Goal: Task Accomplishment & Management: Use online tool/utility

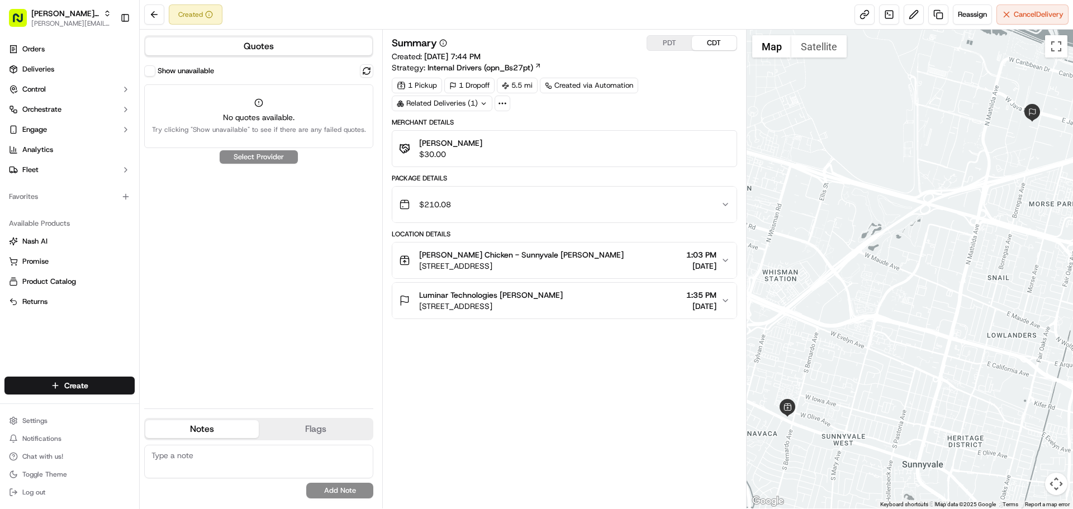
click at [150, 72] on button "Show unavailable" at bounding box center [149, 70] width 11 height 11
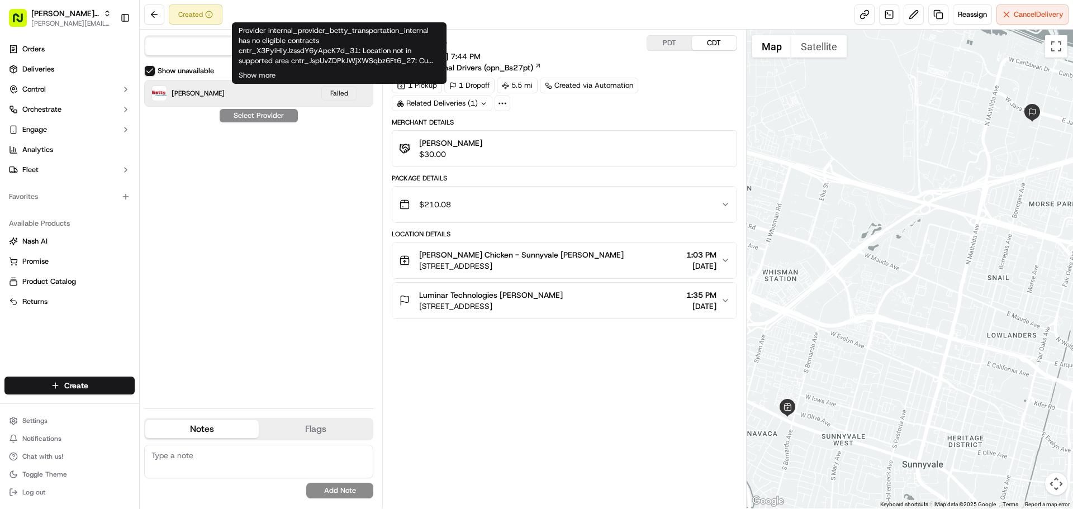
type button "on"
click at [253, 75] on button "Show more" at bounding box center [257, 75] width 37 height 10
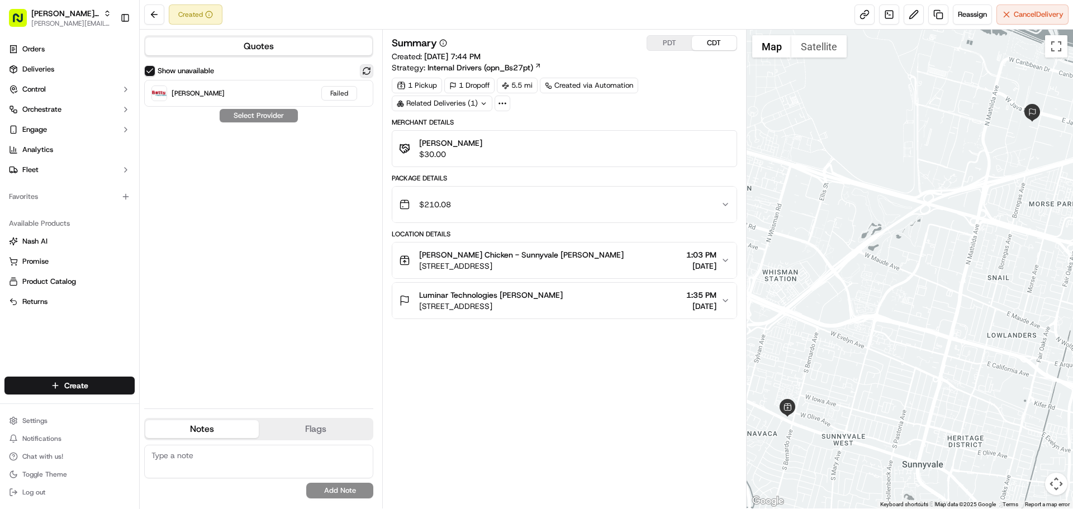
click at [364, 70] on button at bounding box center [366, 70] width 13 height 13
click at [317, 154] on div "Show unavailable [PERSON_NAME] Failed Select Provider" at bounding box center [258, 231] width 229 height 335
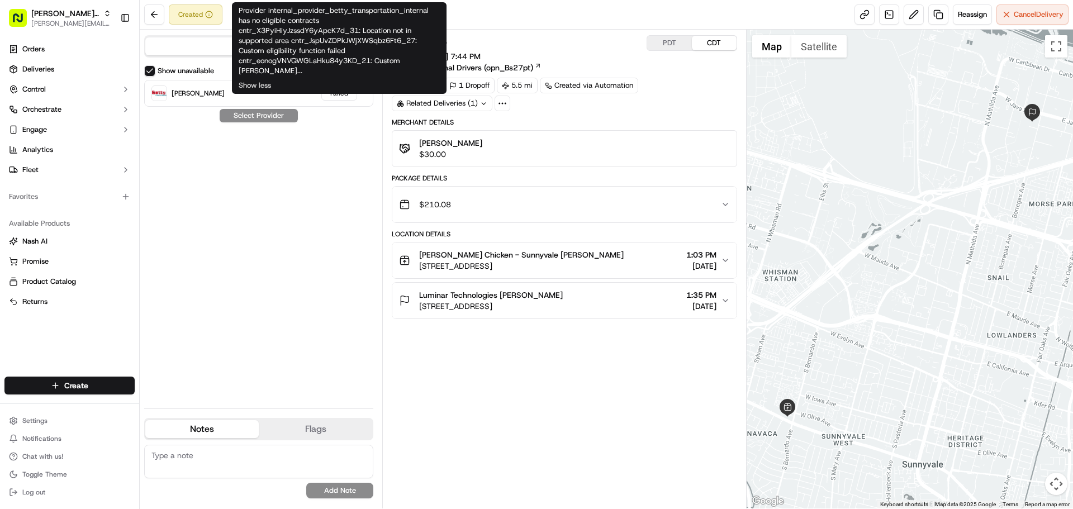
click at [367, 68] on div "Provider internal_provider_betty_transportation_internal has no eligible contra…" at bounding box center [339, 48] width 215 height 92
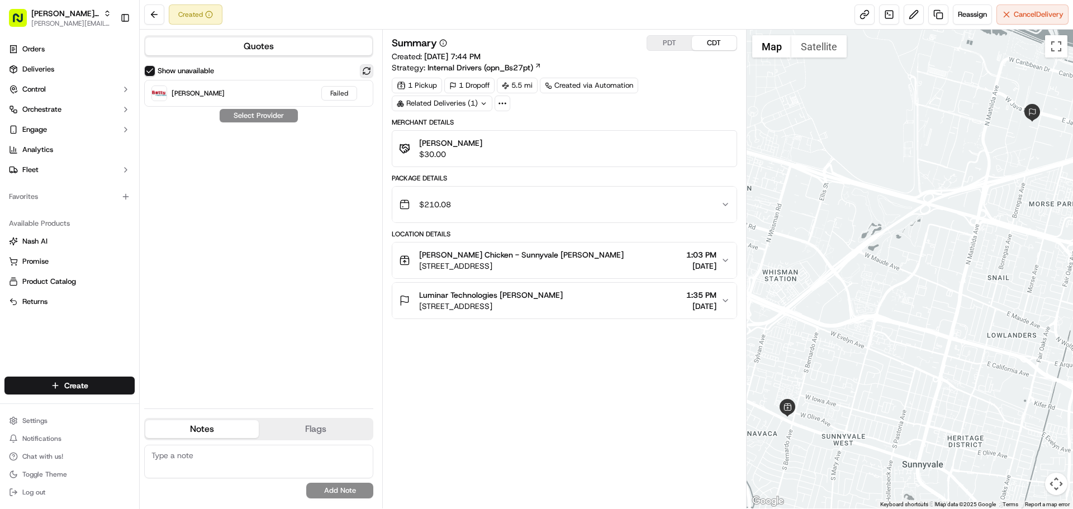
click at [369, 72] on button at bounding box center [366, 70] width 13 height 13
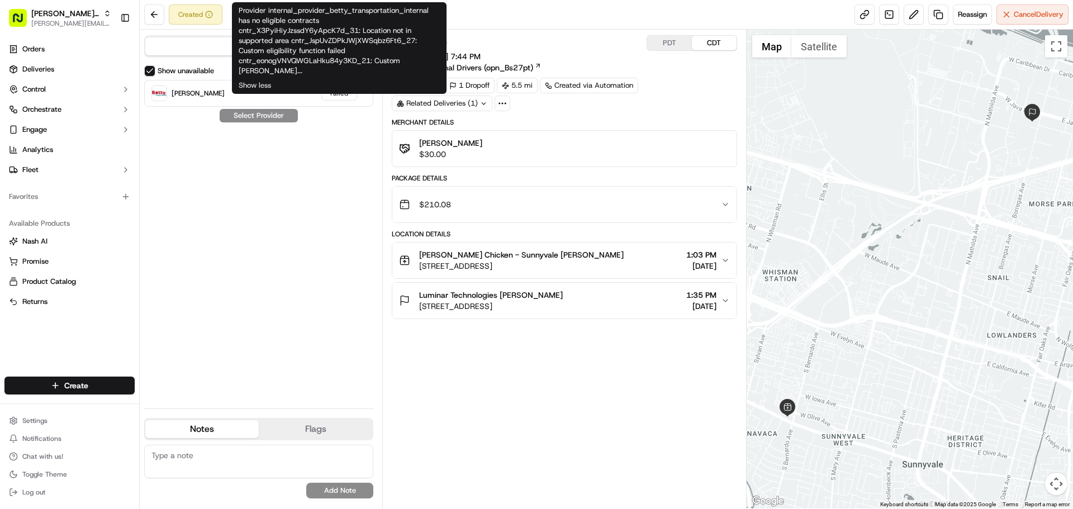
click at [270, 193] on div "Show unavailable [PERSON_NAME] Failed Select Provider" at bounding box center [258, 231] width 229 height 335
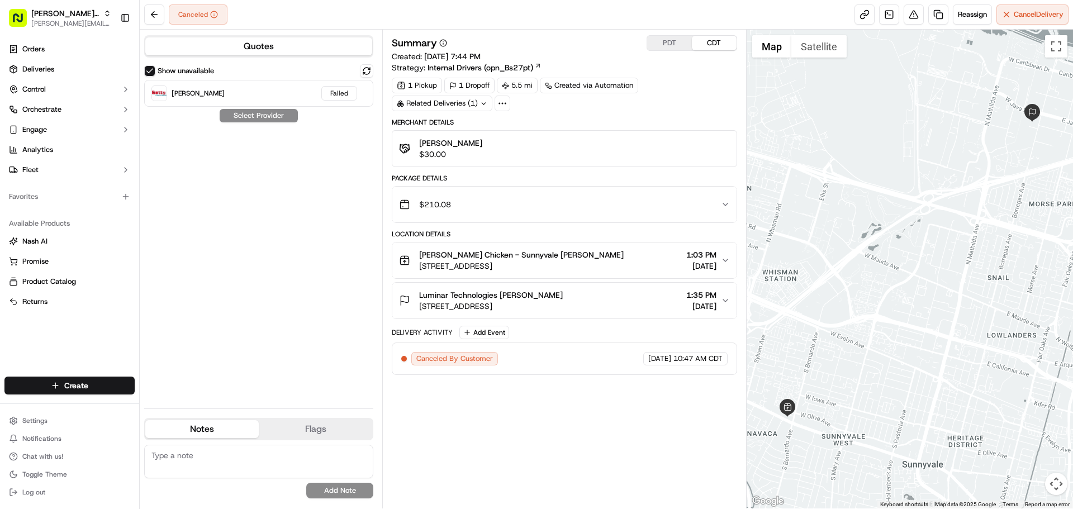
click at [279, 310] on div "Show unavailable [PERSON_NAME] Failed Select Provider" at bounding box center [258, 231] width 229 height 335
click at [363, 123] on div "Show unavailable [PERSON_NAME] Failed Select Provider" at bounding box center [258, 231] width 229 height 335
click at [367, 72] on button at bounding box center [366, 70] width 13 height 13
click at [329, 93] on div "San Francisco General Catering Dropoff ETA - $30.00" at bounding box center [258, 93] width 229 height 27
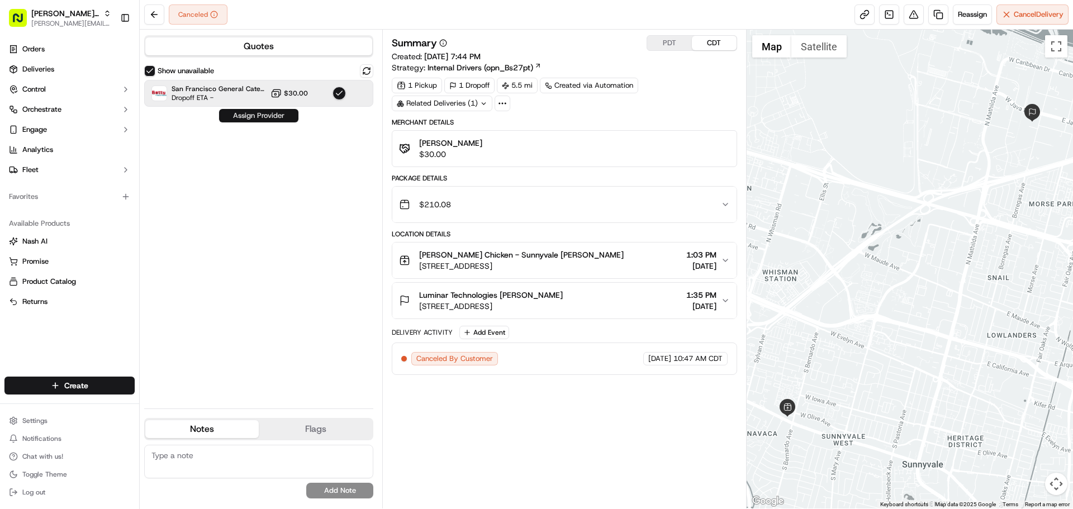
click at [275, 117] on button "Assign Provider" at bounding box center [258, 115] width 79 height 13
